Goal: Task Accomplishment & Management: Use online tool/utility

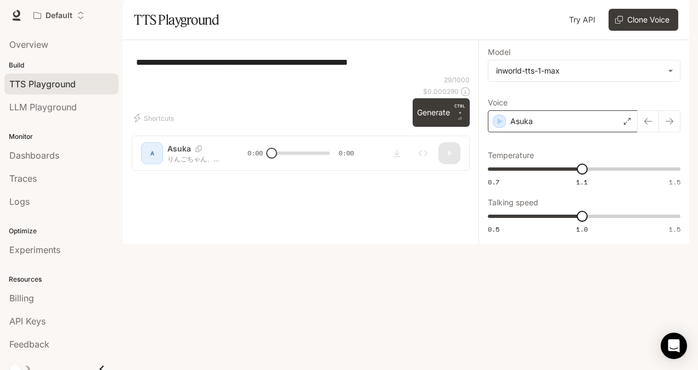
click at [616, 132] on div "Asuka" at bounding box center [563, 121] width 150 height 22
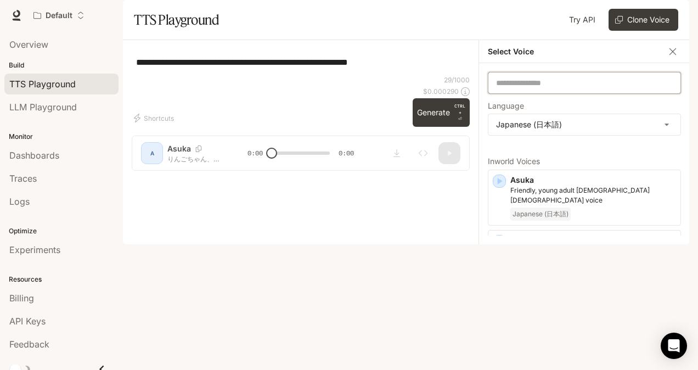
click at [547, 88] on input "text" at bounding box center [585, 82] width 192 height 11
drag, startPoint x: 543, startPoint y: 151, endPoint x: 558, endPoint y: 141, distance: 18.1
click at [558, 114] on label "Language" at bounding box center [584, 108] width 193 height 11
click at [608, 26] on div "Default Runtime Runtime Documentation Documentation" at bounding box center [349, 15] width 698 height 31
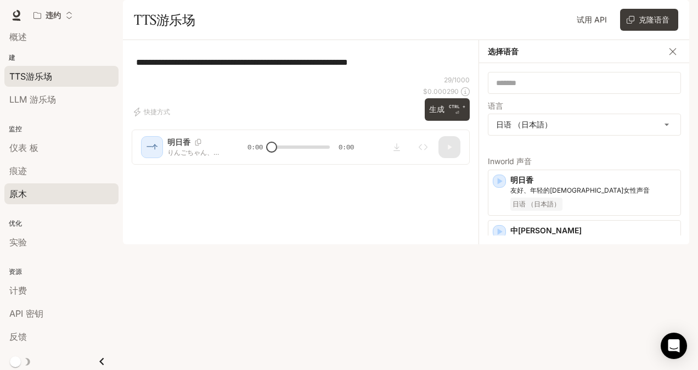
scroll to position [10, 0]
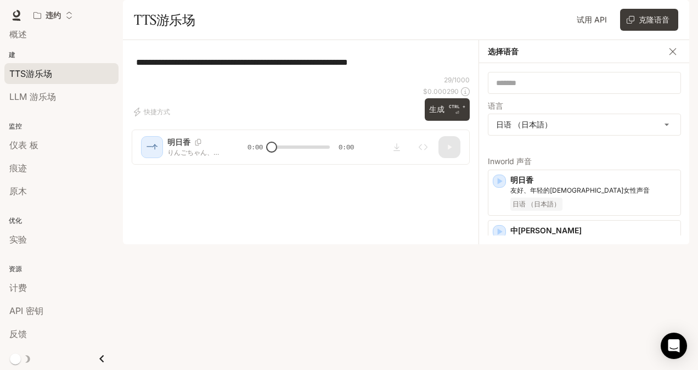
click at [32, 223] on p "优化" at bounding box center [61, 221] width 123 height 10
click at [27, 238] on div "实验" at bounding box center [61, 239] width 104 height 13
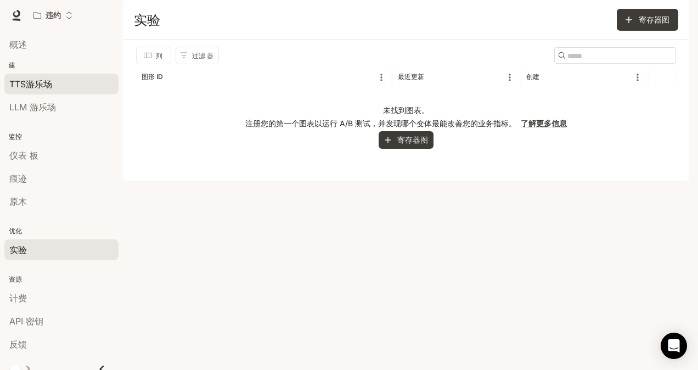
click at [35, 88] on span "TTS游乐场" at bounding box center [30, 83] width 43 height 13
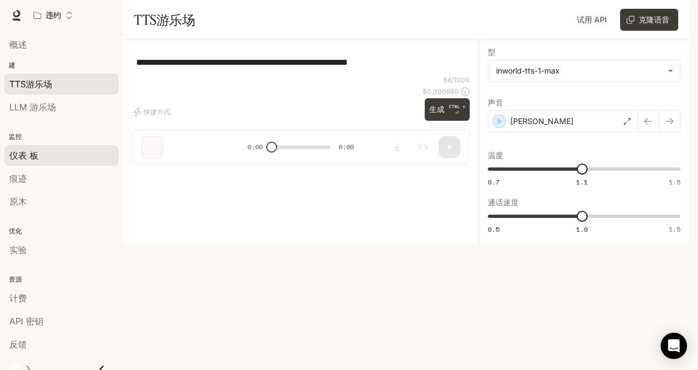
type textarea "**********"
click at [40, 155] on div "仪表 板" at bounding box center [61, 155] width 104 height 13
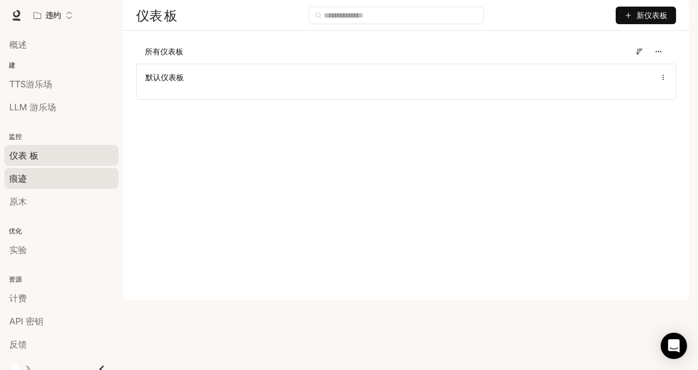
click at [16, 180] on span "痕迹" at bounding box center [18, 178] width 18 height 13
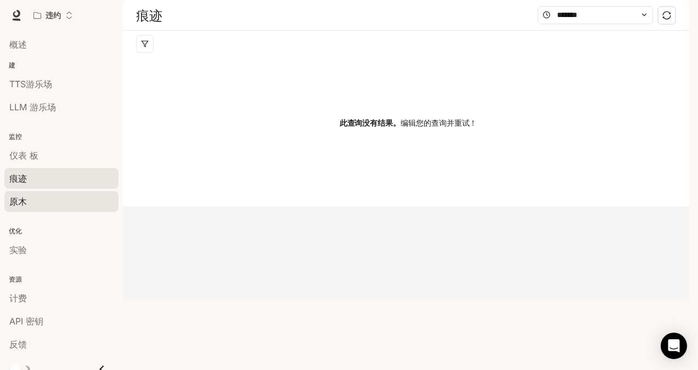
click at [81, 203] on div "原木" at bounding box center [61, 201] width 104 height 13
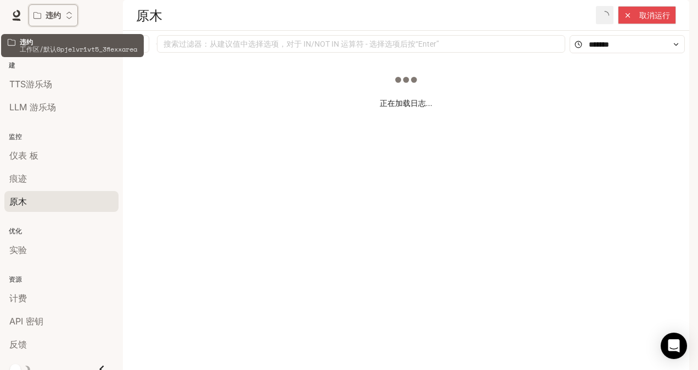
click at [49, 9] on button "违约" at bounding box center [53, 15] width 49 height 22
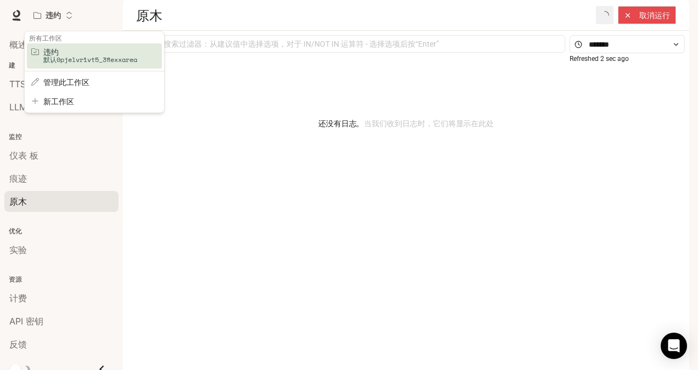
click at [14, 14] on div "打开工作区菜单" at bounding box center [349, 185] width 698 height 370
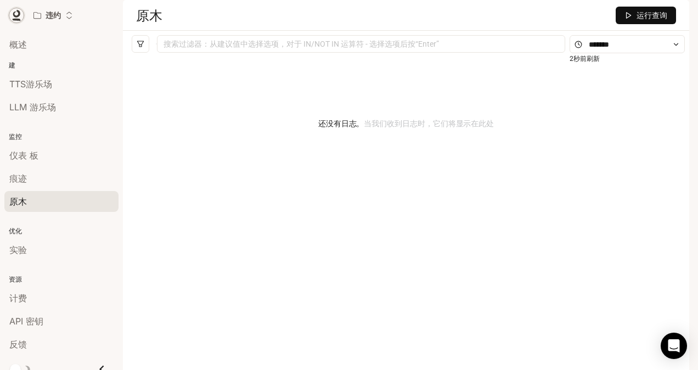
click at [18, 13] on icon at bounding box center [16, 15] width 11 height 11
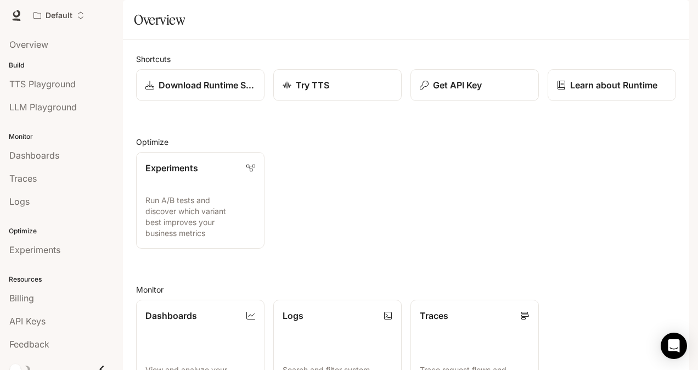
scroll to position [222, 0]
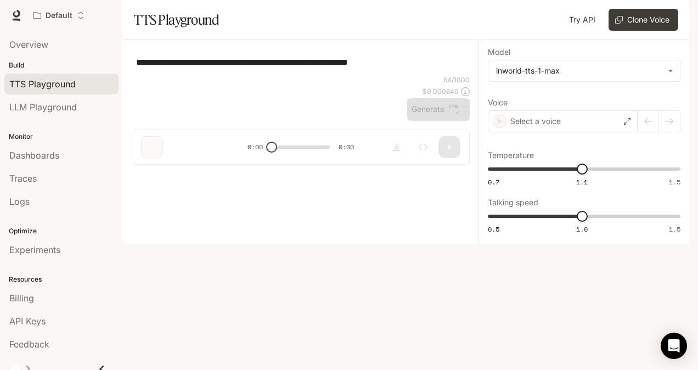
type textarea "**********"
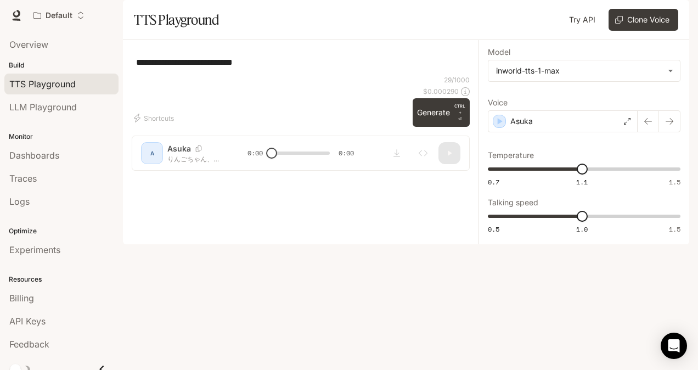
click at [66, 121] on div "Monitor Dashboards Traces Logs" at bounding box center [61, 168] width 123 height 94
click at [56, 158] on span "Dashboards" at bounding box center [34, 155] width 50 height 13
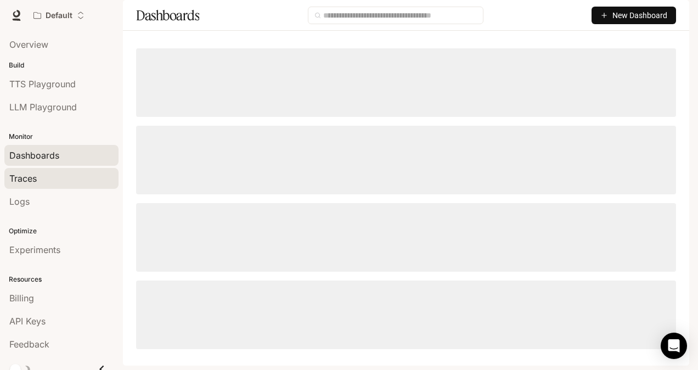
click at [48, 175] on div "Traces" at bounding box center [61, 178] width 104 height 13
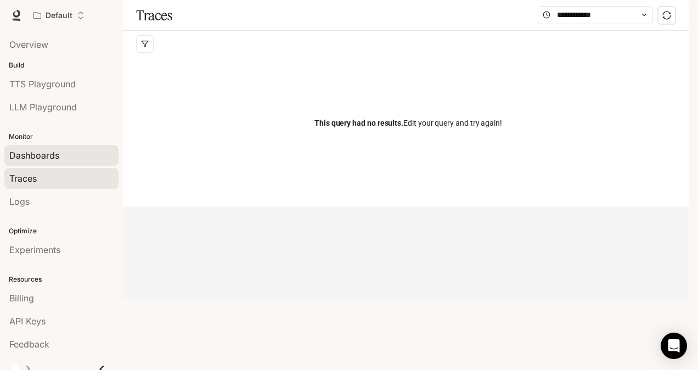
click at [57, 150] on span "Dashboards" at bounding box center [34, 155] width 50 height 13
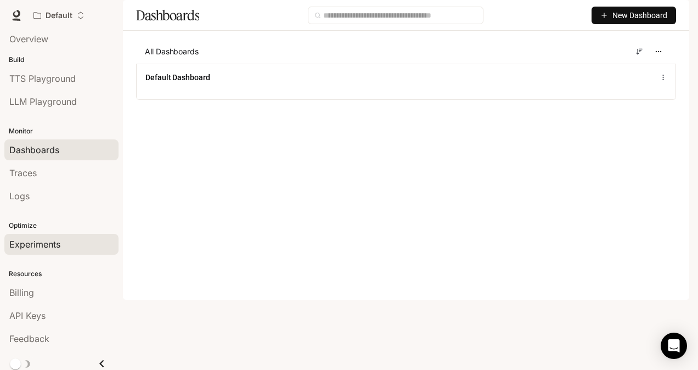
scroll to position [10, 0]
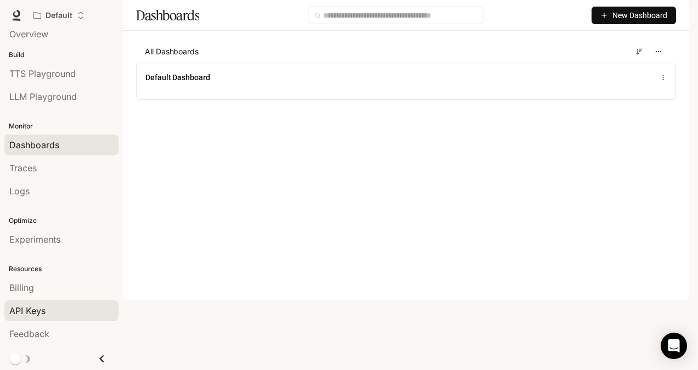
click at [41, 306] on span "API Keys" at bounding box center [27, 310] width 36 height 13
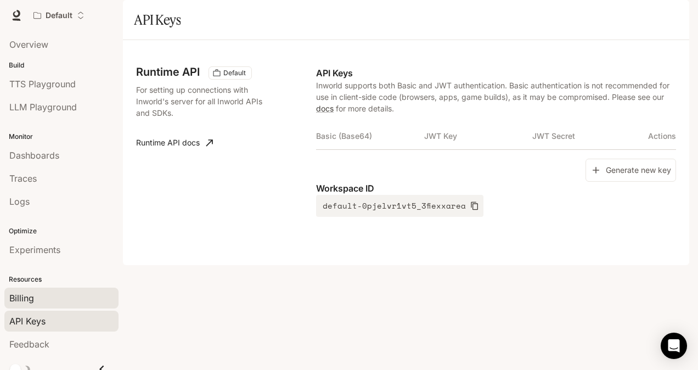
scroll to position [10, 0]
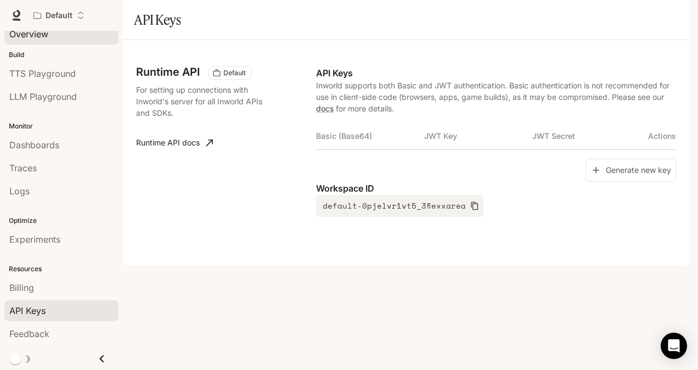
click at [29, 36] on span "Overview" at bounding box center [28, 33] width 39 height 13
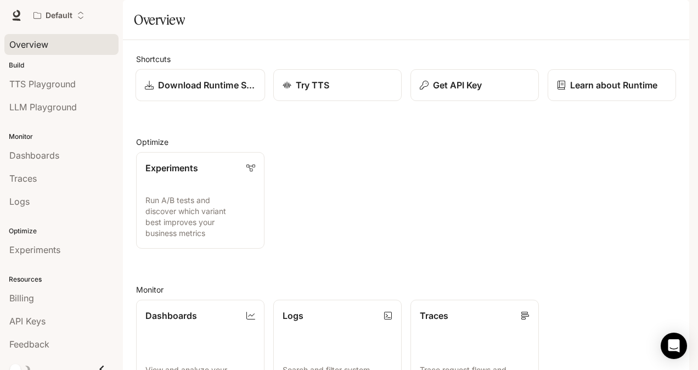
click at [221, 92] on p "Download Runtime SDK" at bounding box center [207, 84] width 98 height 13
